Goal: Obtain resource: Download file/media

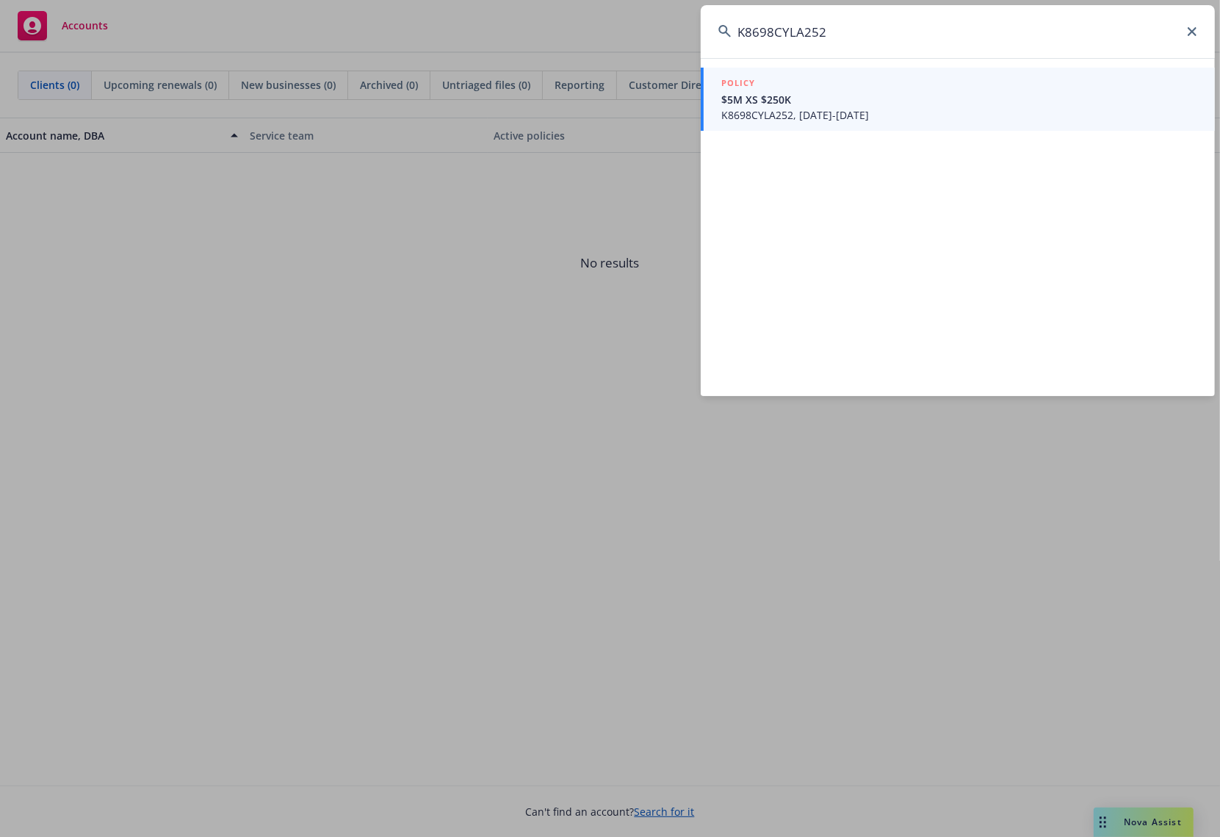
type input "K8698CYLA252"
click at [882, 109] on span "K8698CYLA252, [DATE]-[DATE]" at bounding box center [959, 114] width 476 height 15
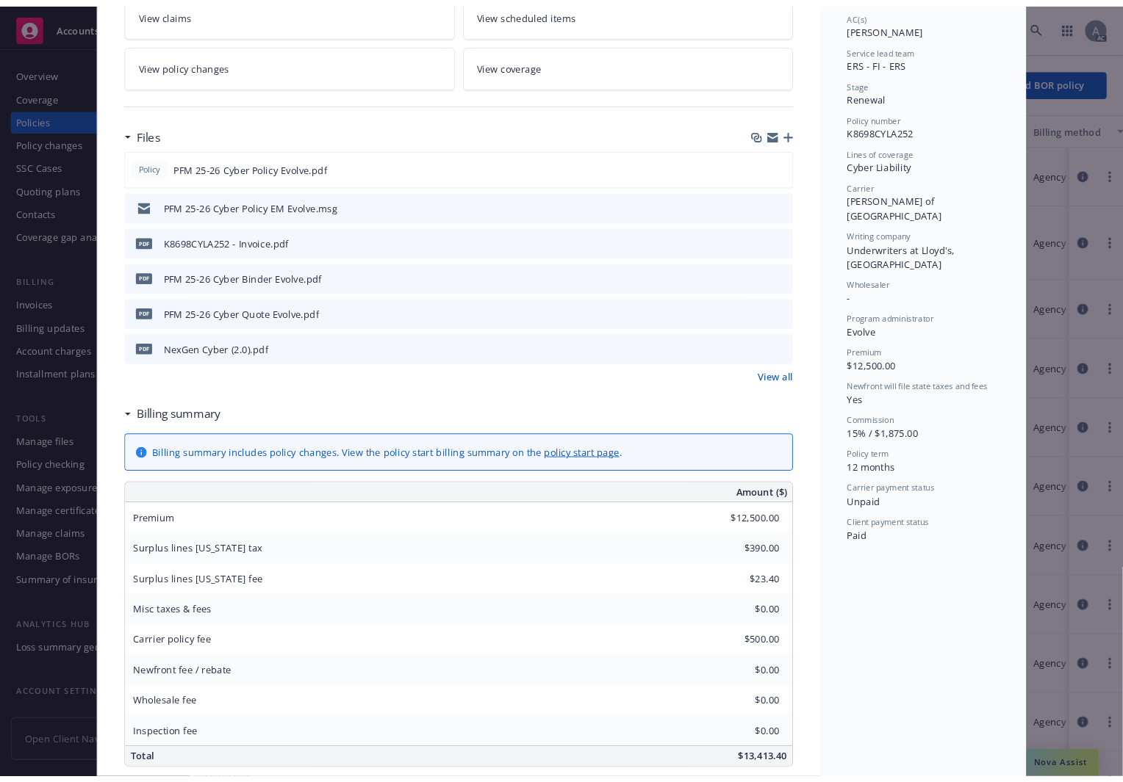
scroll to position [309, 0]
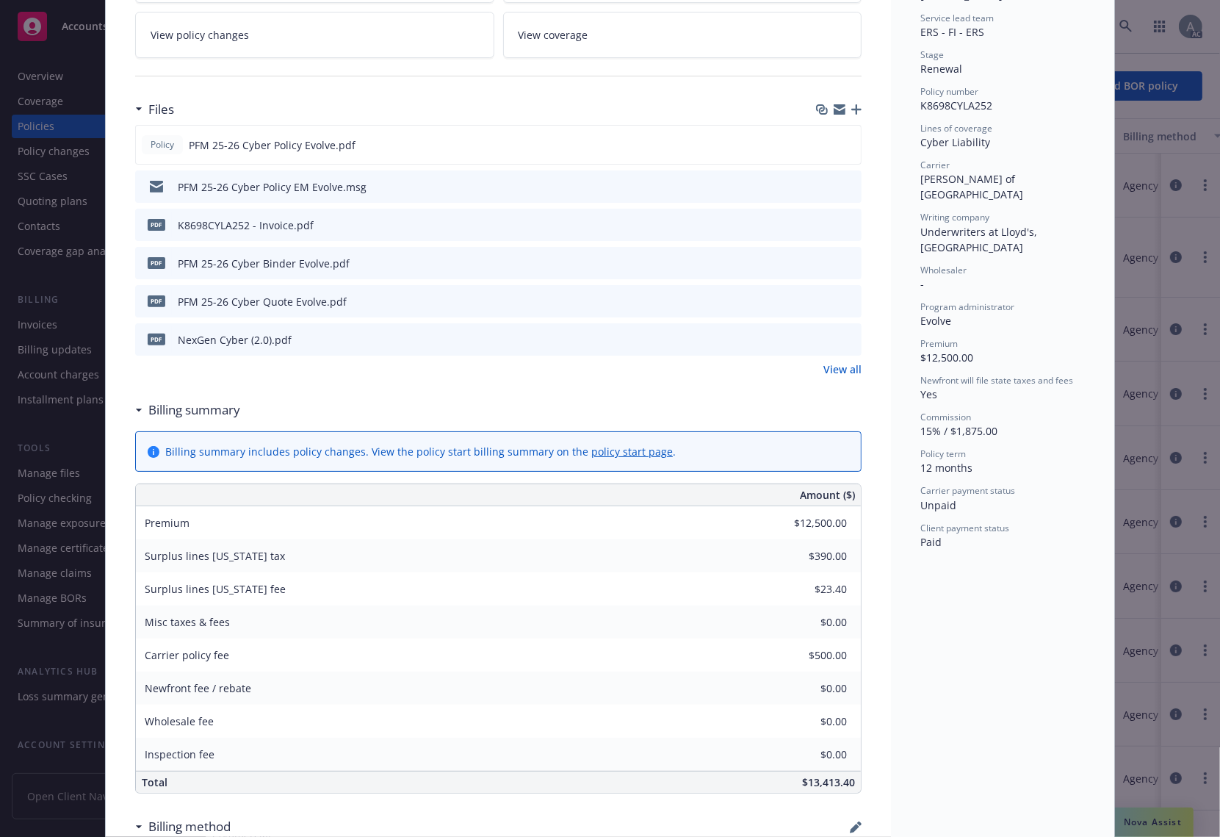
drag, startPoint x: 474, startPoint y: 226, endPoint x: 492, endPoint y: 226, distance: 18.4
click at [474, 226] on div "pdf K8698CYLA252 - Invoice.pdf" at bounding box center [498, 225] width 727 height 32
click at [841, 227] on icon "preview file" at bounding box center [847, 224] width 13 height 10
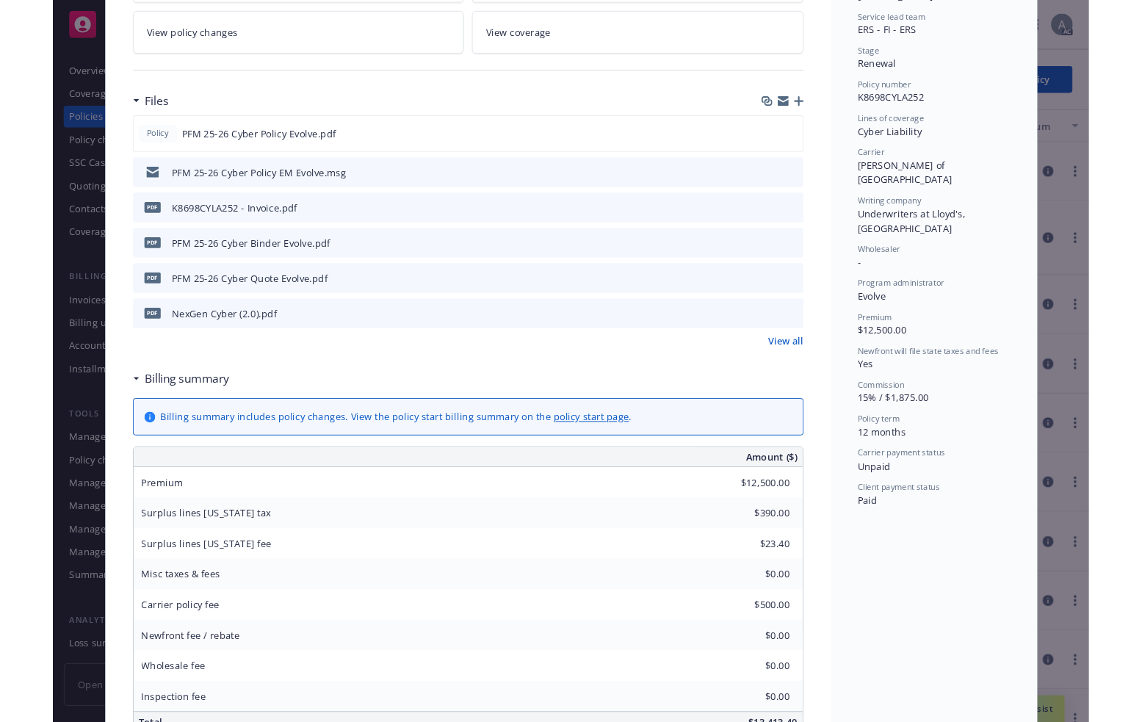
scroll to position [294, 0]
